Goal: Information Seeking & Learning: Learn about a topic

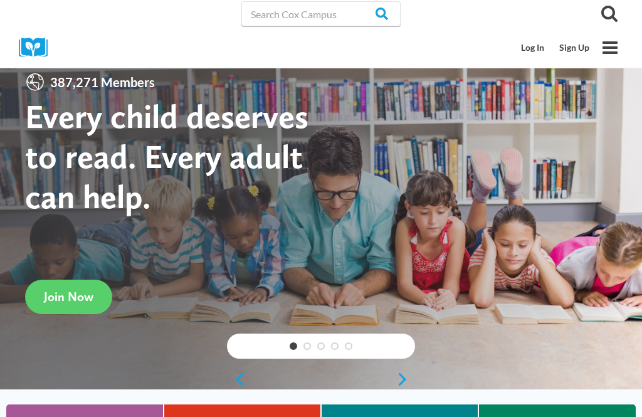
click at [538, 48] on link "Log In" at bounding box center [532, 48] width 38 height 24
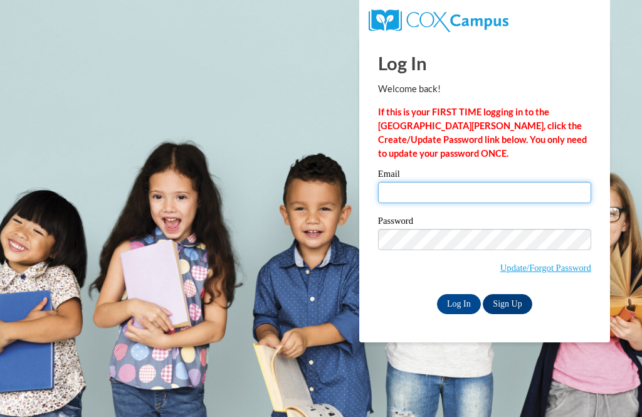
click at [467, 192] on input "Email" at bounding box center [484, 192] width 213 height 21
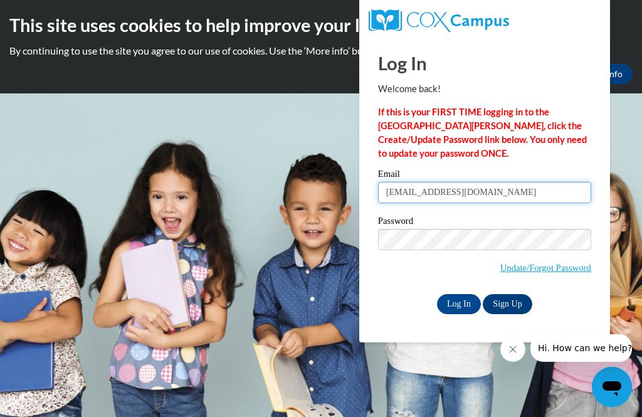
type input "mdc0056@auburn.edu"
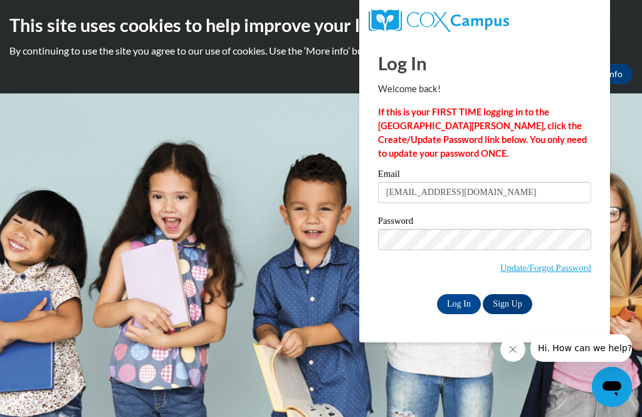
click at [456, 307] on input "Log In" at bounding box center [459, 304] width 44 height 20
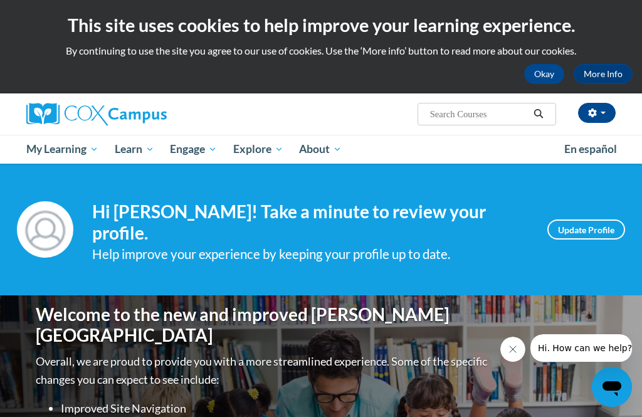
click at [549, 73] on button "Okay" at bounding box center [544, 74] width 40 height 20
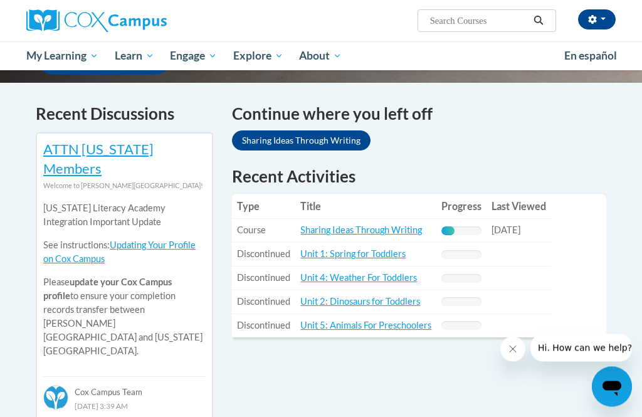
scroll to position [370, 0]
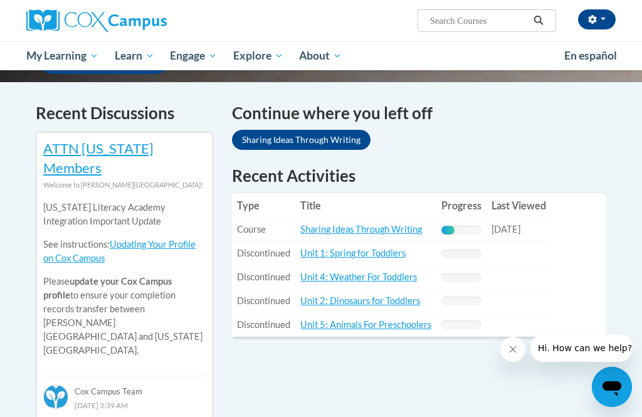
click at [411, 226] on link "Sharing Ideas Through Writing" at bounding box center [361, 229] width 122 height 11
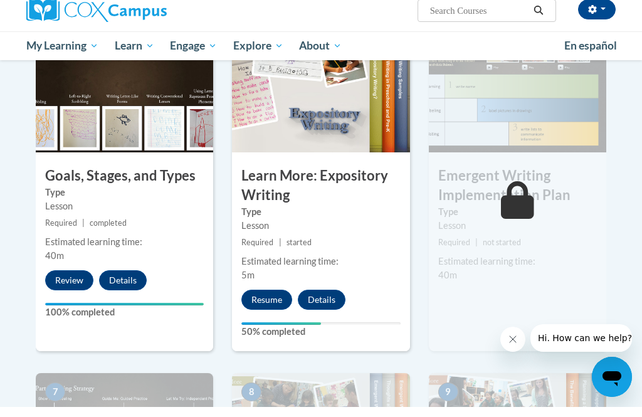
scroll to position [658, 0]
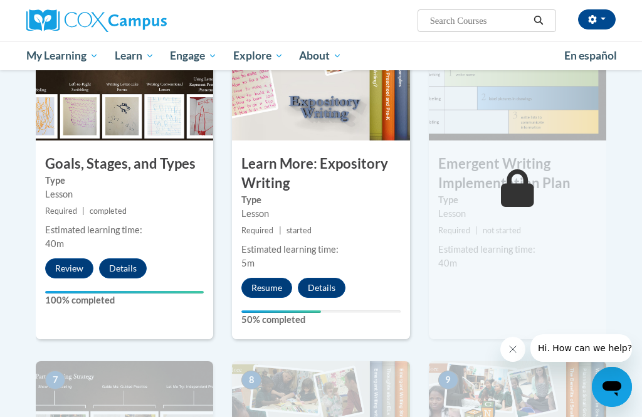
click at [325, 220] on div "5 Learn More: Expository Writing Type Lesson Required | started Estimated learn…" at bounding box center [320, 177] width 177 height 324
click at [268, 295] on button "Resume" at bounding box center [266, 288] width 51 height 20
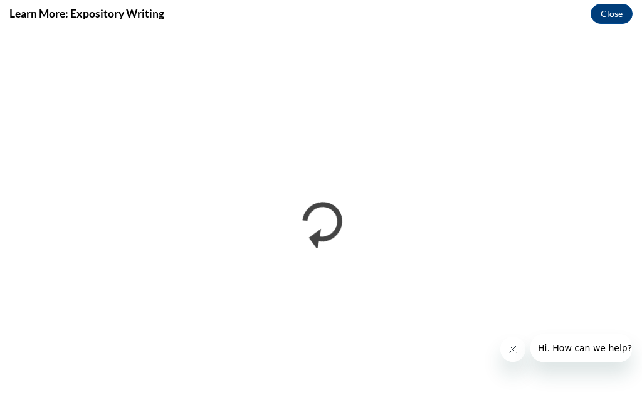
scroll to position [1593, 0]
click at [516, 348] on icon "Close message from company" at bounding box center [513, 349] width 10 height 10
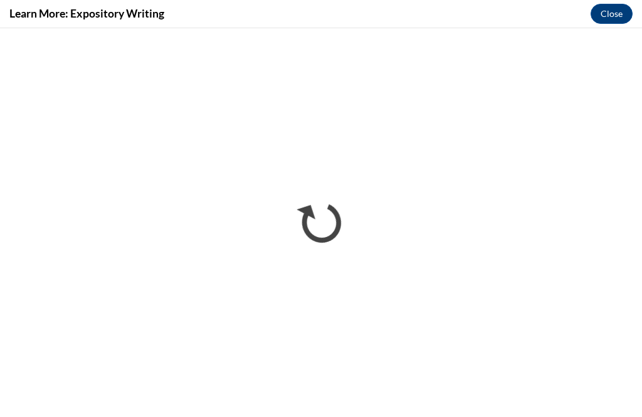
click at [614, 11] on button "Close" at bounding box center [611, 14] width 42 height 20
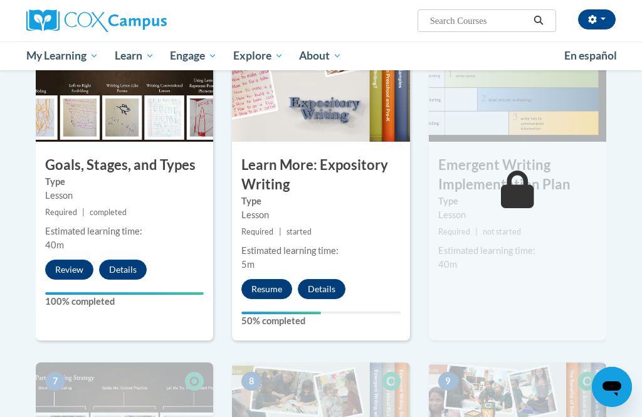
scroll to position [659, 0]
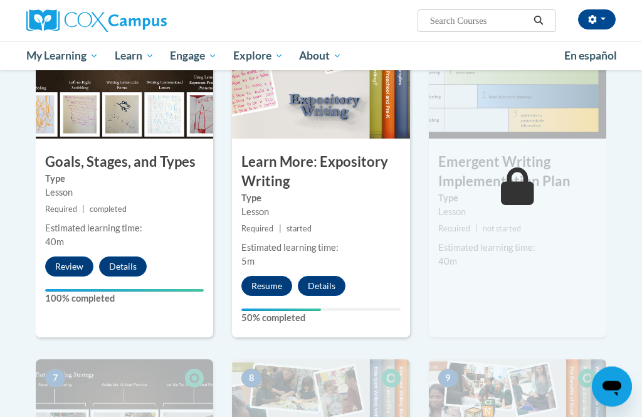
click at [271, 287] on button "Resume" at bounding box center [266, 286] width 51 height 20
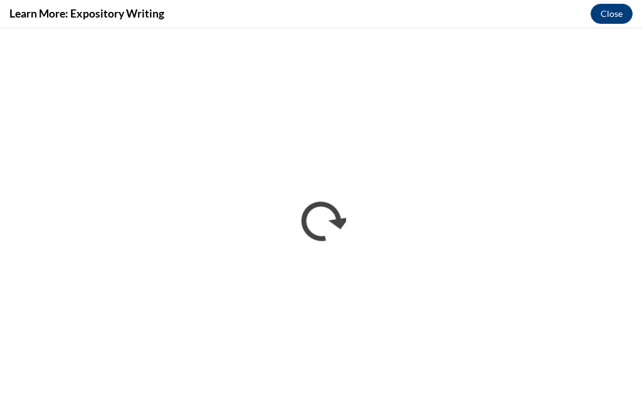
scroll to position [0, 0]
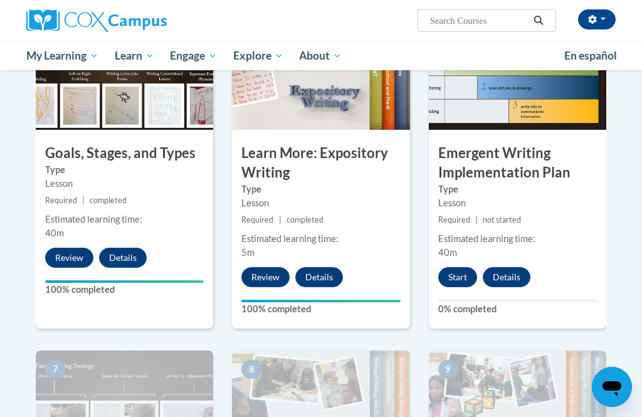
scroll to position [669, 0]
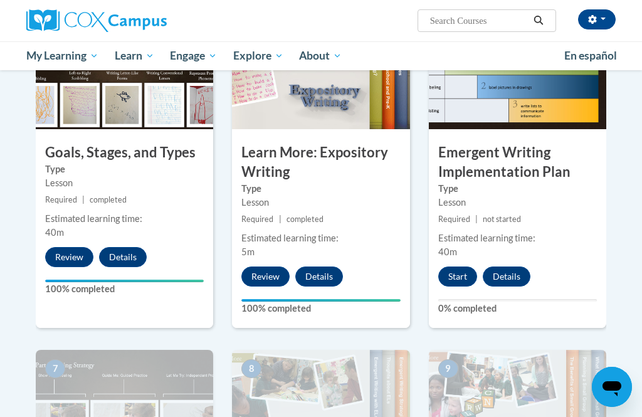
click at [459, 277] on button "Start" at bounding box center [457, 276] width 39 height 20
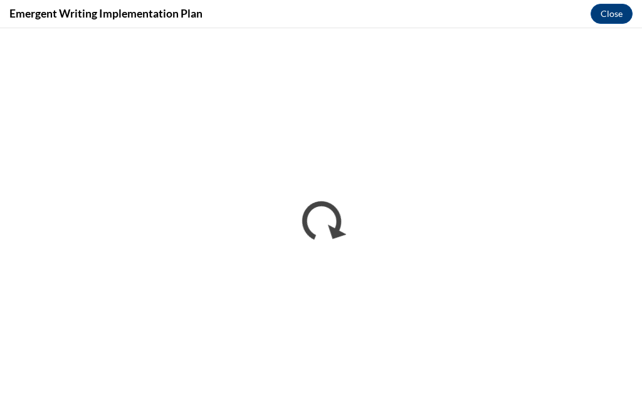
scroll to position [0, 0]
